Goal: Find specific page/section: Find specific page/section

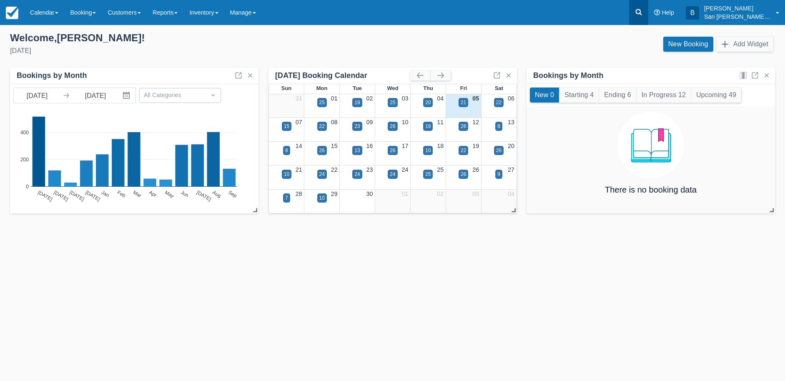
click at [648, 7] on link at bounding box center [638, 12] width 19 height 25
click at [642, 12] on icon at bounding box center [638, 12] width 8 height 8
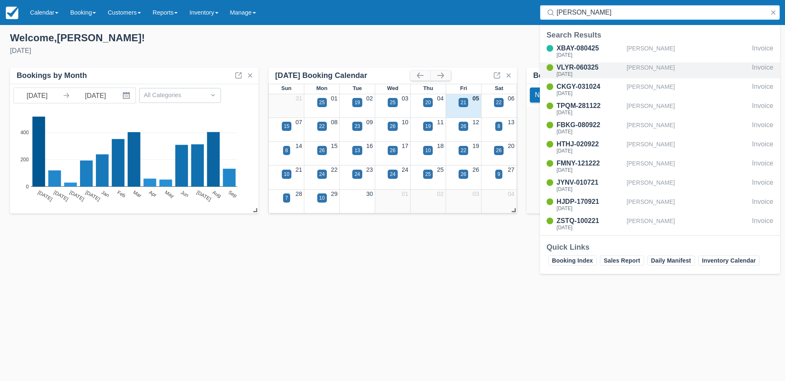
type input "[PERSON_NAME]"
click at [587, 69] on div "VLYR-060325" at bounding box center [589, 67] width 67 height 10
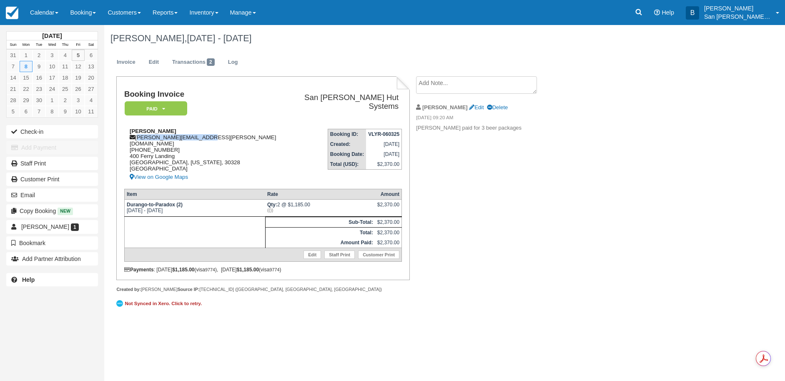
drag, startPoint x: 137, startPoint y: 137, endPoint x: 208, endPoint y: 133, distance: 71.3
click at [208, 132] on div "[PERSON_NAME] Dorian [EMAIL_ADDRESS][PERSON_NAME][DOMAIN_NAME] [PHONE_NUMBER] […" at bounding box center [204, 155] width 161 height 54
copy div "[PERSON_NAME][EMAIL_ADDRESS][PERSON_NAME][DOMAIN_NAME]"
click at [642, 14] on icon at bounding box center [638, 12] width 8 height 8
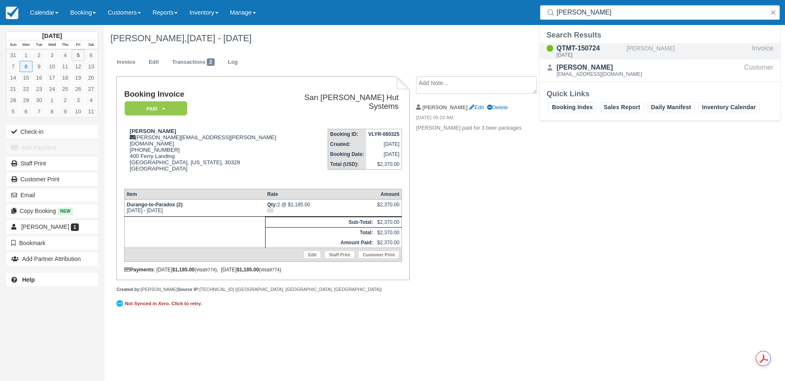
type input "sievert"
click at [559, 49] on div "QTMT-150724" at bounding box center [589, 48] width 67 height 10
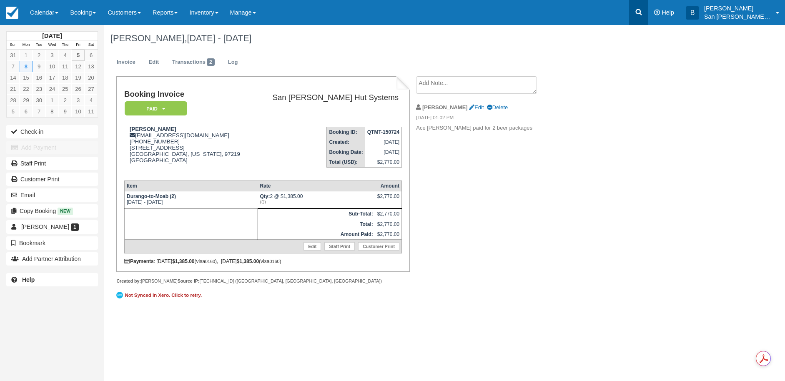
click at [640, 10] on icon at bounding box center [638, 12] width 8 height 8
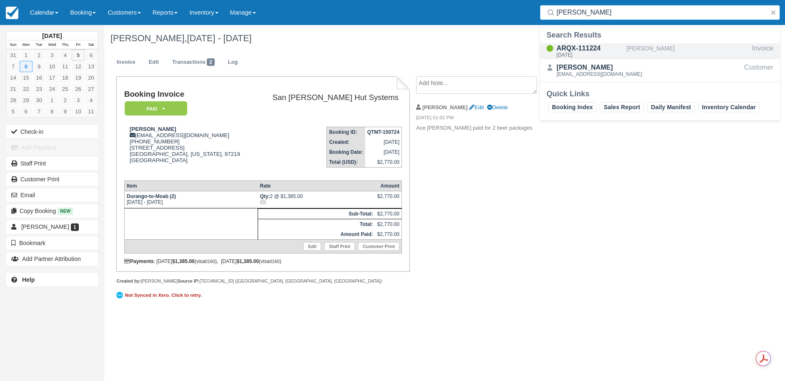
type input "daly"
click at [558, 50] on div "ARQX-111224" at bounding box center [589, 48] width 67 height 10
